Goal: Information Seeking & Learning: Find specific fact

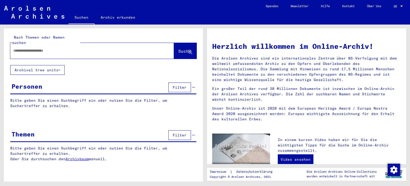
click at [35, 48] on input "text" at bounding box center [85, 50] width 145 height 5
type input "**********"
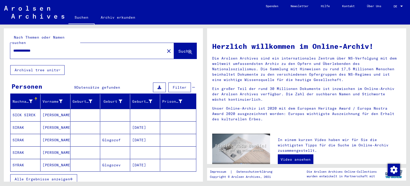
click at [72, 178] on icon "button" at bounding box center [71, 180] width 3 height 4
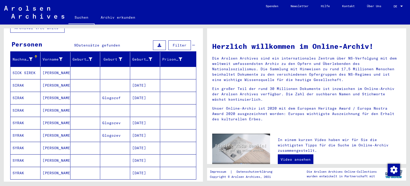
scroll to position [28, 0]
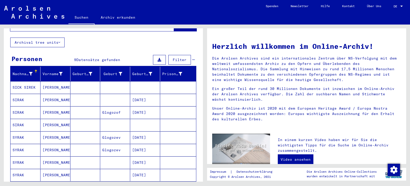
click at [98, 83] on mat-cell at bounding box center [85, 87] width 30 height 12
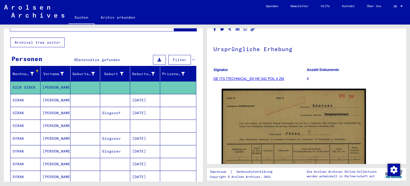
scroll to position [55, 0]
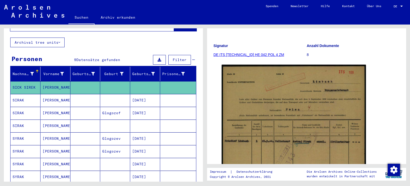
click at [107, 133] on mat-cell "Glogozev" at bounding box center [115, 139] width 30 height 13
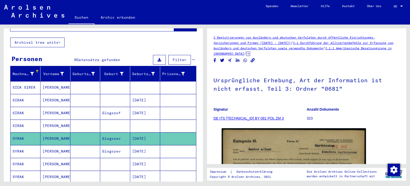
click at [346, 98] on h1 "Ursprüngliche Erhebung, Art der Information ist nicht erfasst, Teil 3: Ordner "…" at bounding box center [306, 84] width 186 height 31
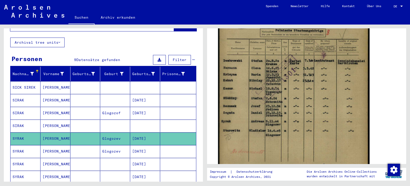
scroll to position [138, 0]
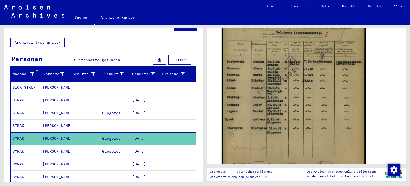
click at [119, 148] on mat-cell "Glogozev" at bounding box center [115, 151] width 30 height 13
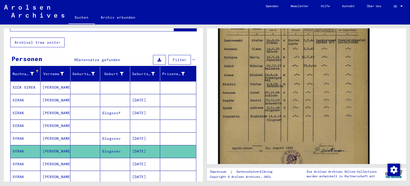
scroll to position [166, 0]
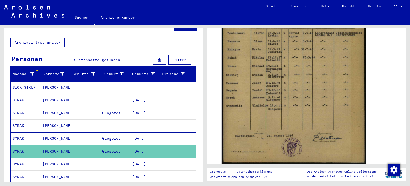
click at [107, 159] on mat-cell at bounding box center [115, 164] width 30 height 13
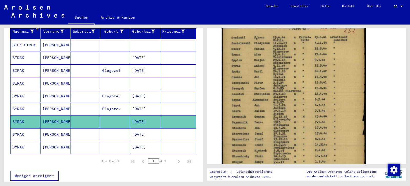
scroll to position [83, 0]
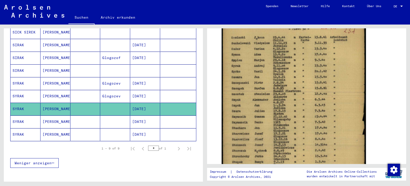
click at [119, 116] on mat-cell at bounding box center [115, 122] width 30 height 13
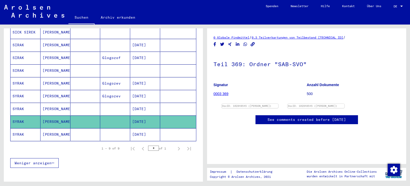
click at [220, 93] on link "0003 369" at bounding box center [220, 94] width 15 height 4
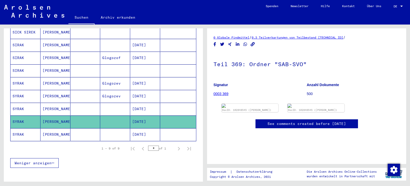
click at [220, 93] on link "0003 369" at bounding box center [220, 94] width 15 height 4
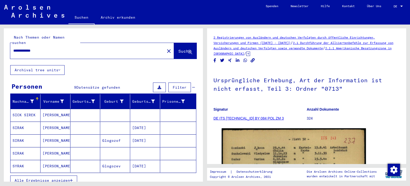
click at [72, 179] on icon "button" at bounding box center [71, 181] width 3 height 4
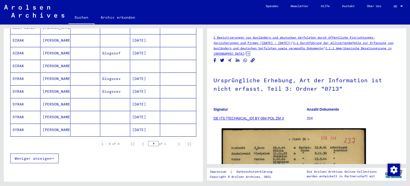
scroll to position [102, 0]
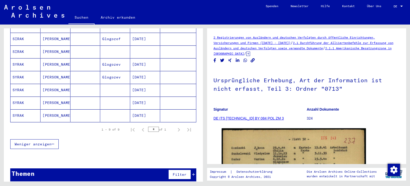
click at [45, 110] on mat-cell "ANDREJ" at bounding box center [55, 116] width 30 height 13
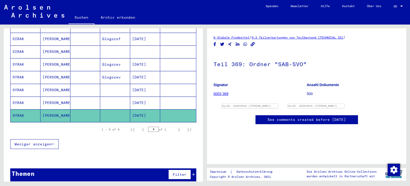
click at [47, 101] on mat-cell "ANDREJ" at bounding box center [55, 103] width 30 height 13
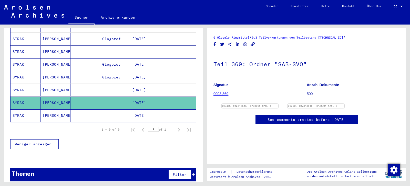
click at [60, 86] on mat-cell "Andrej" at bounding box center [55, 90] width 30 height 13
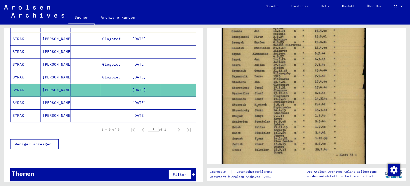
scroll to position [166, 0]
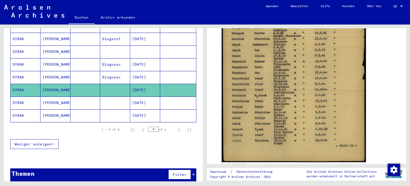
click at [96, 71] on mat-cell at bounding box center [85, 77] width 30 height 13
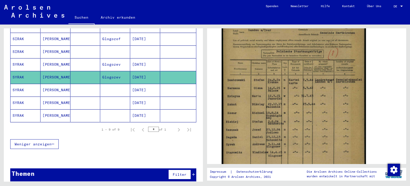
scroll to position [138, 0]
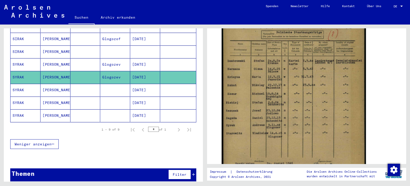
click at [62, 47] on mat-cell "Andrej" at bounding box center [55, 52] width 30 height 13
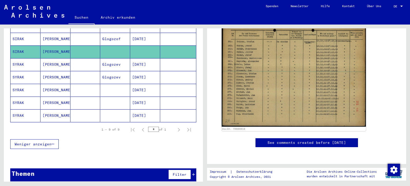
scroll to position [70, 0]
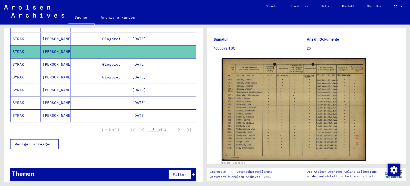
click at [23, 97] on mat-cell "SYRAK" at bounding box center [25, 103] width 30 height 13
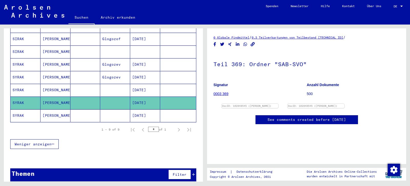
scroll to position [54, 0]
click at [132, 110] on mat-cell "11/09/1909" at bounding box center [145, 116] width 30 height 13
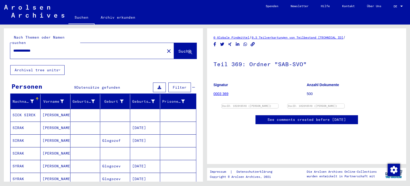
click at [18, 48] on input "**********" at bounding box center [87, 50] width 148 height 5
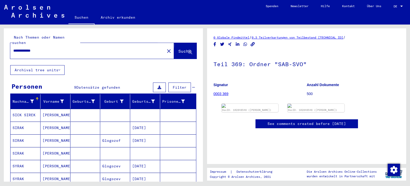
click at [180, 49] on span "Suche" at bounding box center [184, 51] width 13 height 5
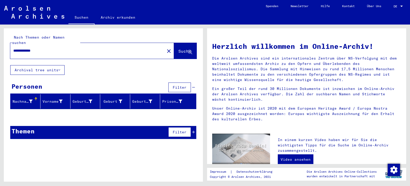
click at [22, 48] on input "**********" at bounding box center [85, 50] width 145 height 5
type input "**********"
click at [188, 43] on button "Suche" at bounding box center [185, 51] width 23 height 16
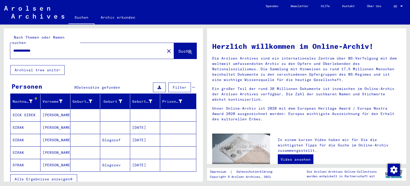
click at [138, 134] on mat-cell "11/09/1904" at bounding box center [145, 140] width 30 height 12
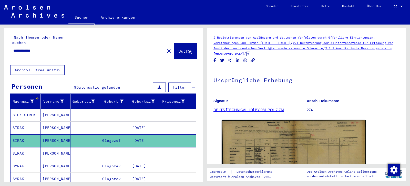
click at [136, 149] on mat-cell at bounding box center [145, 153] width 30 height 13
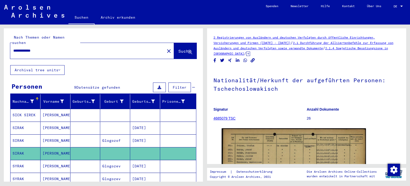
click at [124, 163] on mat-cell "Glogozev" at bounding box center [115, 166] width 30 height 13
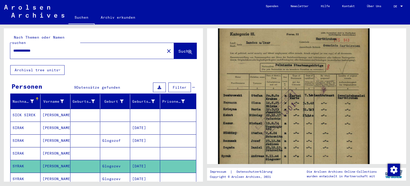
scroll to position [138, 0]
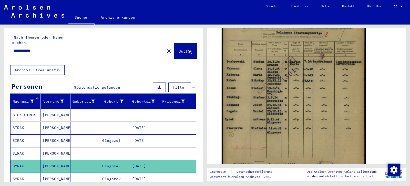
click at [114, 173] on mat-cell "Glogozev" at bounding box center [115, 179] width 30 height 13
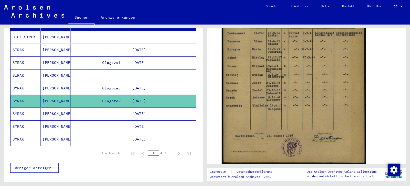
scroll to position [83, 0]
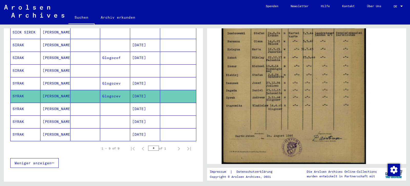
click at [105, 117] on mat-cell at bounding box center [115, 122] width 30 height 13
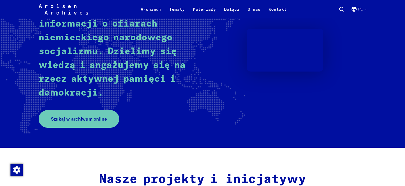
scroll to position [78, 0]
